Goal: Transaction & Acquisition: Purchase product/service

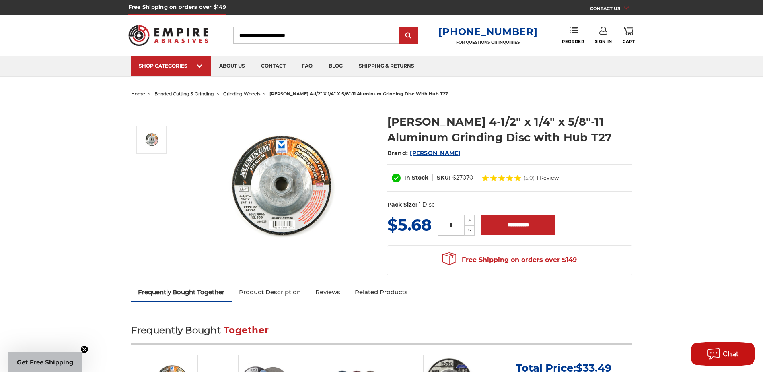
click at [243, 94] on span "grinding wheels" at bounding box center [241, 94] width 37 height 6
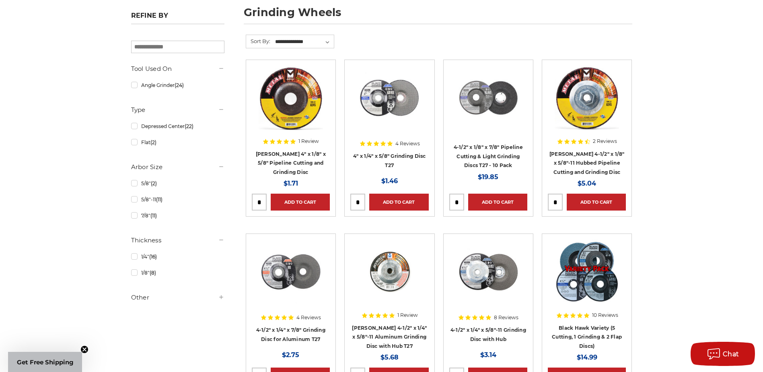
scroll to position [121, 0]
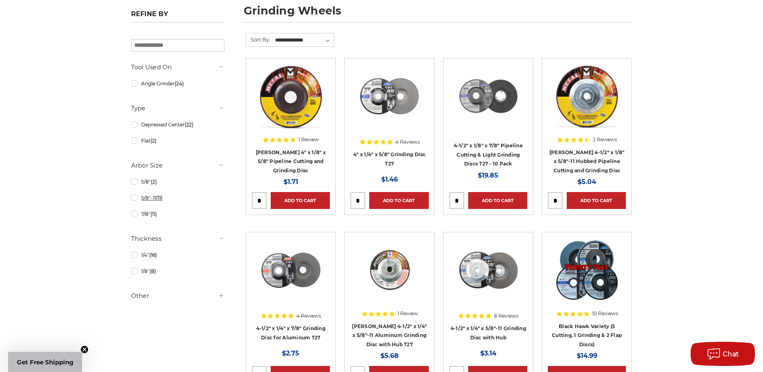
click at [136, 198] on link "5/8"-11 (11)" at bounding box center [177, 198] width 93 height 14
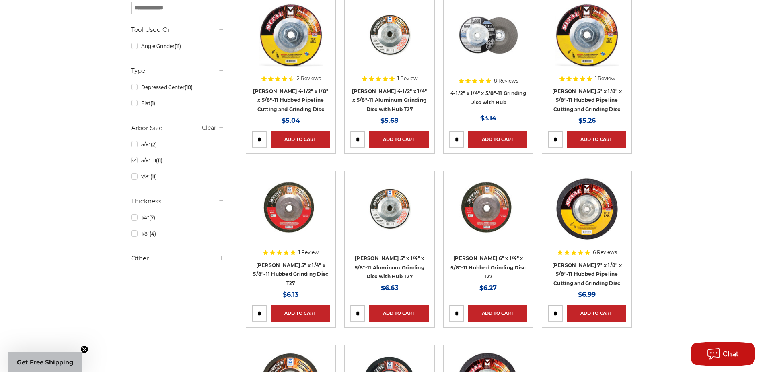
scroll to position [201, 0]
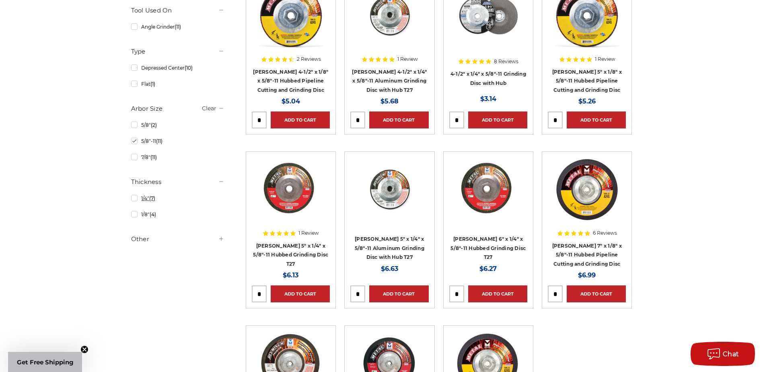
click at [134, 200] on link "1/4" (7)" at bounding box center [177, 198] width 93 height 14
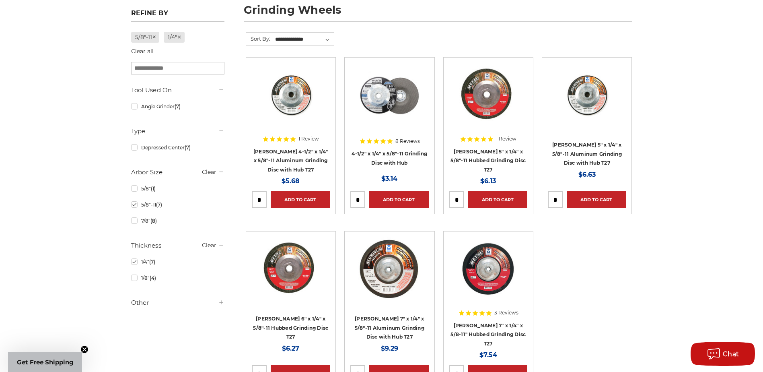
scroll to position [121, 0]
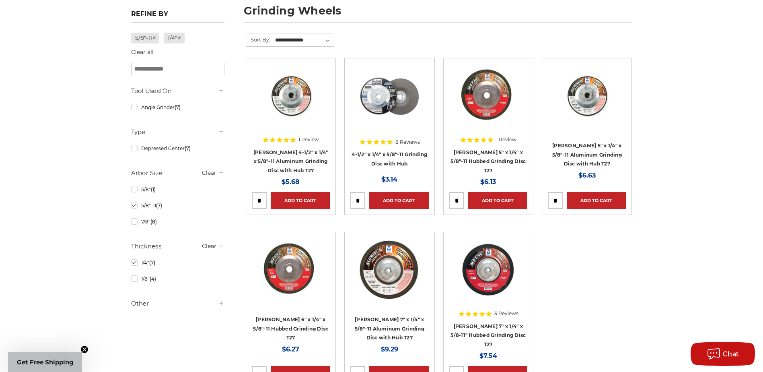
click at [402, 103] on img at bounding box center [389, 96] width 64 height 64
